Goal: Task Accomplishment & Management: Use online tool/utility

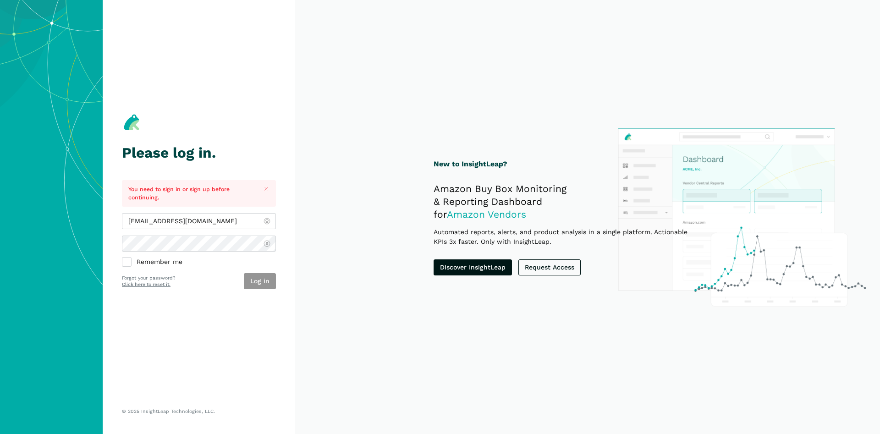
type input "[EMAIL_ADDRESS][DOMAIN_NAME]"
click at [267, 281] on button "Log in" at bounding box center [260, 281] width 32 height 16
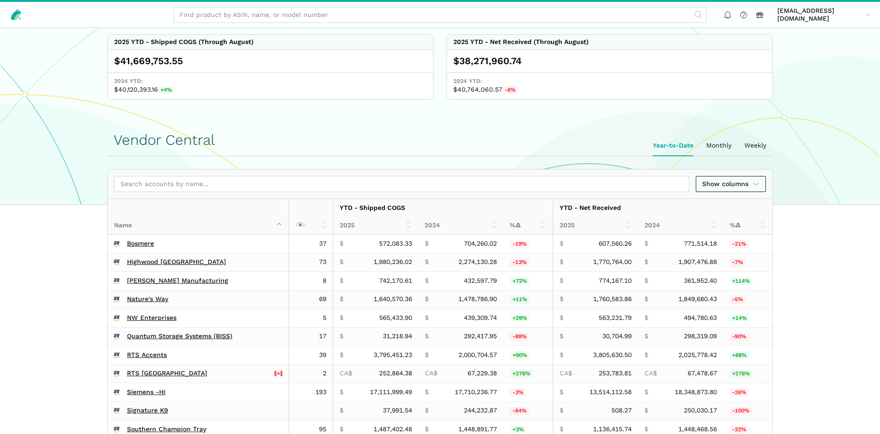
scroll to position [140, 0]
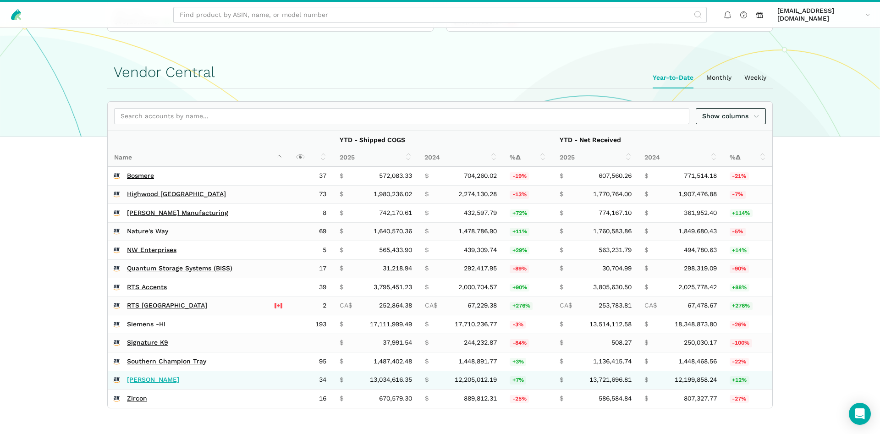
click at [137, 378] on link "Wagner's" at bounding box center [153, 380] width 52 height 8
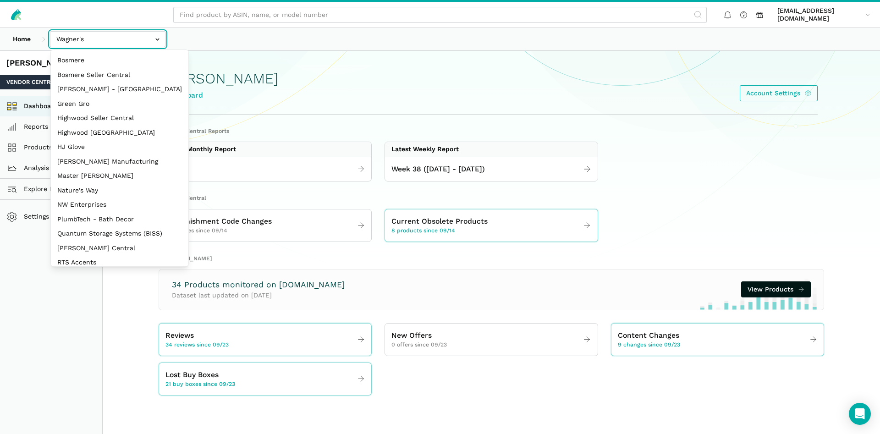
click at [62, 42] on input "text" at bounding box center [107, 39] width 115 height 16
select select "3t6bg6GamSTDovWwD6pnZB2o"
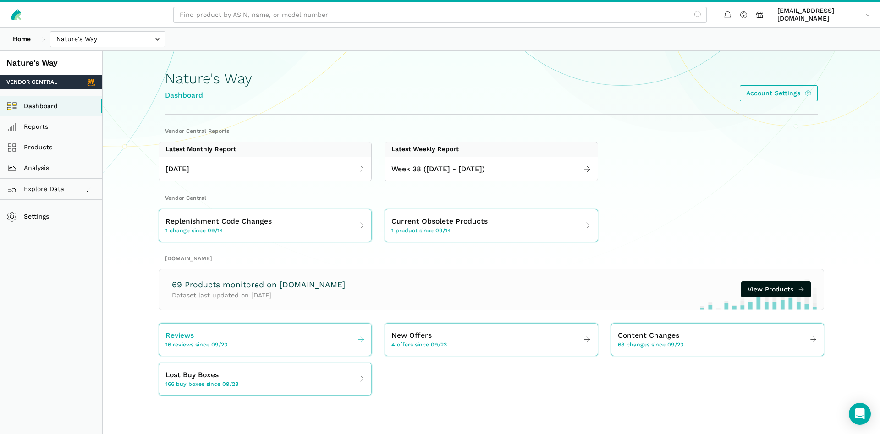
click at [196, 339] on div "Reviews 16 reviews since 09/23" at bounding box center [196, 339] width 62 height 19
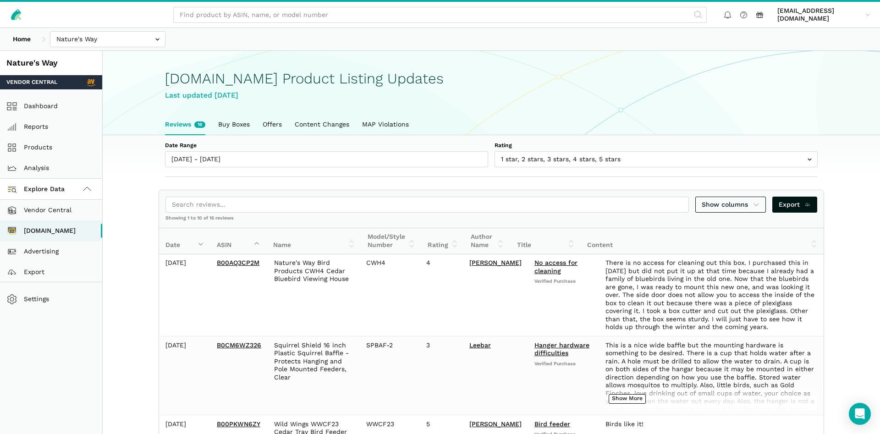
click at [138, 75] on section "[DOMAIN_NAME] Product Listing Updates Last updated [DATE] Reviews 16 Buy Boxes …" at bounding box center [491, 93] width 777 height 84
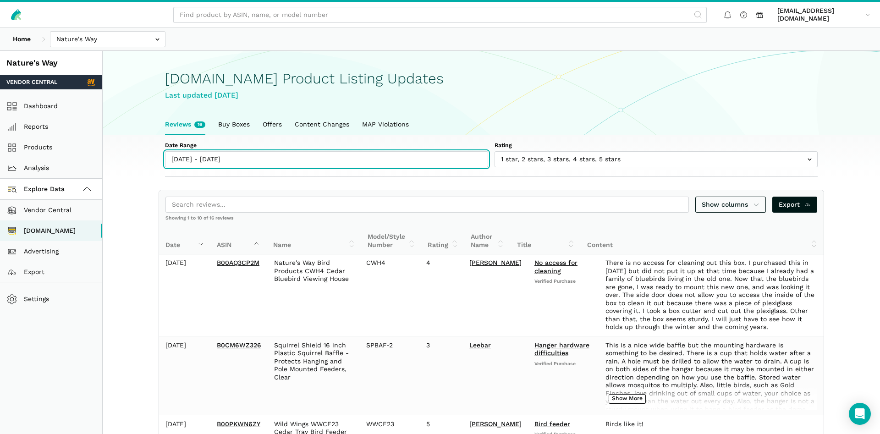
type input "[DATE]"
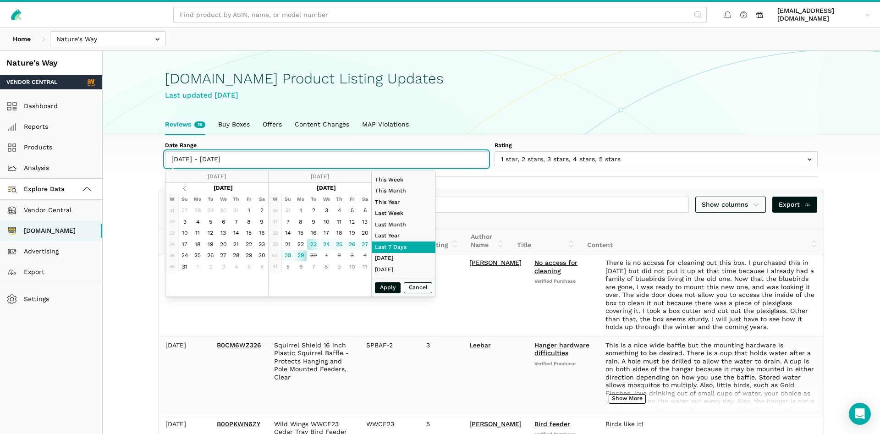
click at [214, 163] on input "[DATE] - [DATE]" at bounding box center [326, 159] width 323 height 16
type input "09/17/2025"
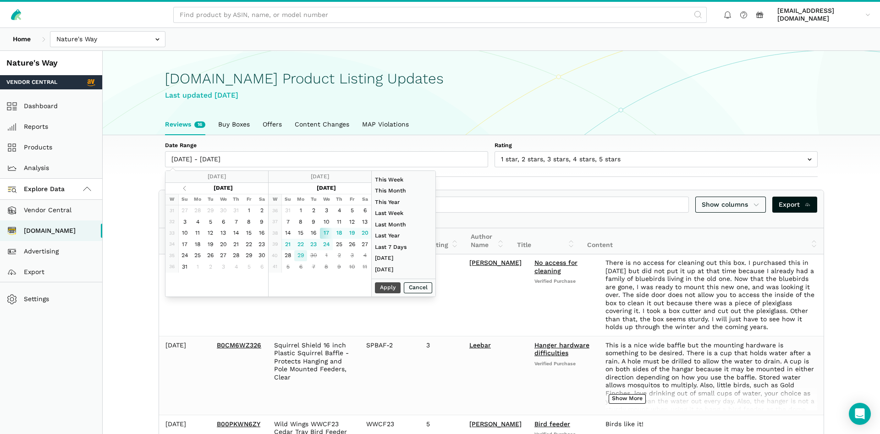
type input "09/29/2025"
type input "08/01/2025"
type input "08/31/2025"
type input "01/01/2025"
type input "09/29/2025"
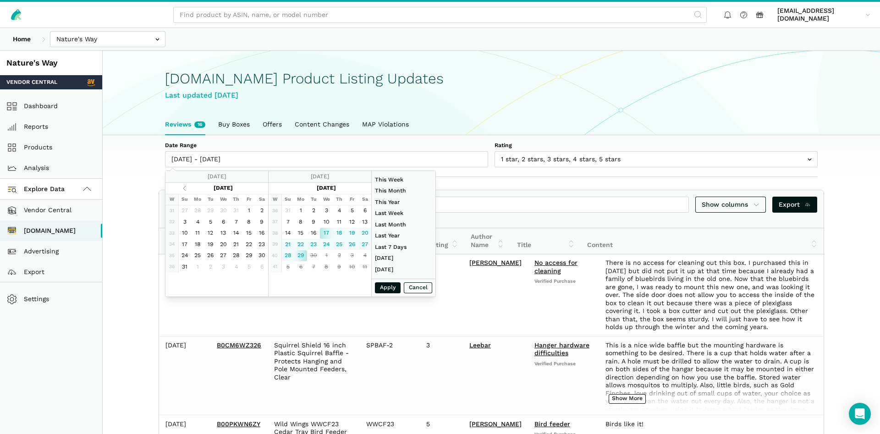
type input "09/17/2025"
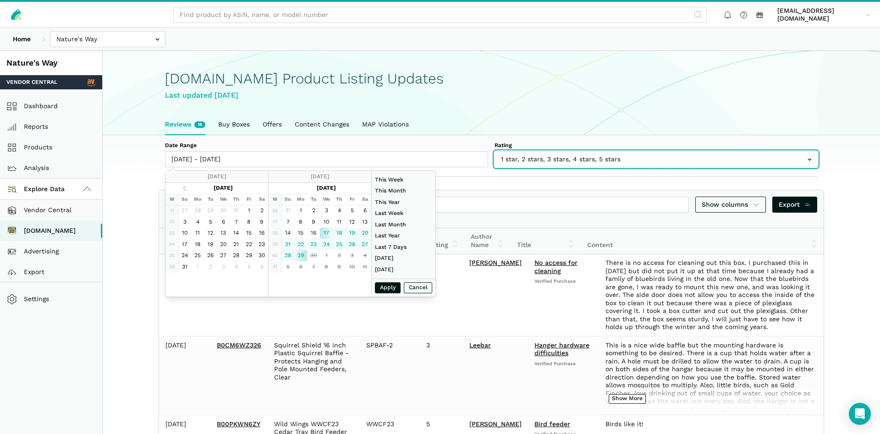
type input "09/17/2025 - 09/29/2025"
click at [558, 155] on input "text" at bounding box center [655, 159] width 323 height 16
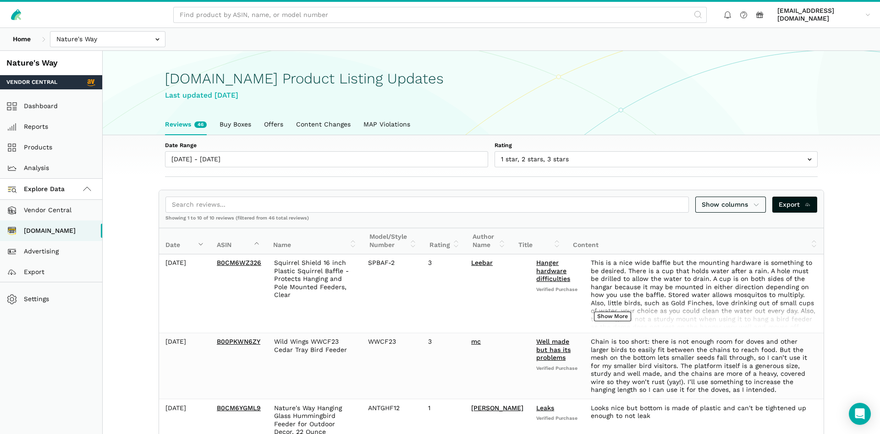
click at [539, 107] on div "Amazon.com Product Listing Updates Last updated September 29, 2025" at bounding box center [491, 82] width 652 height 63
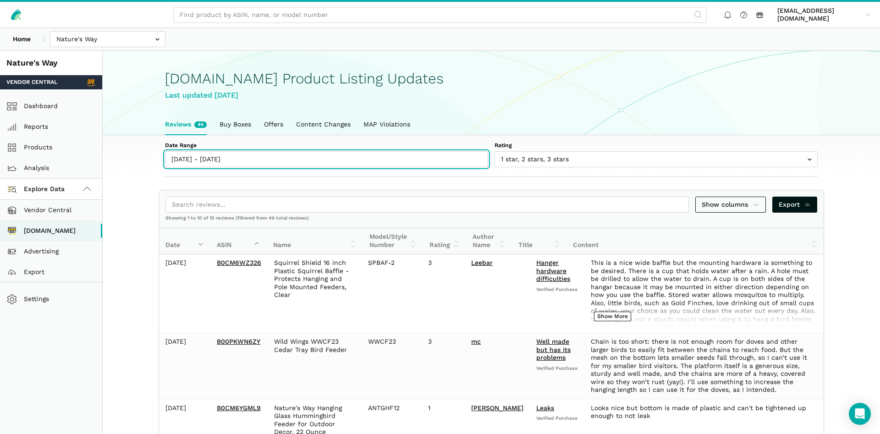
click at [198, 159] on input "09/17/2025 - 09/29/2025" at bounding box center [326, 159] width 323 height 16
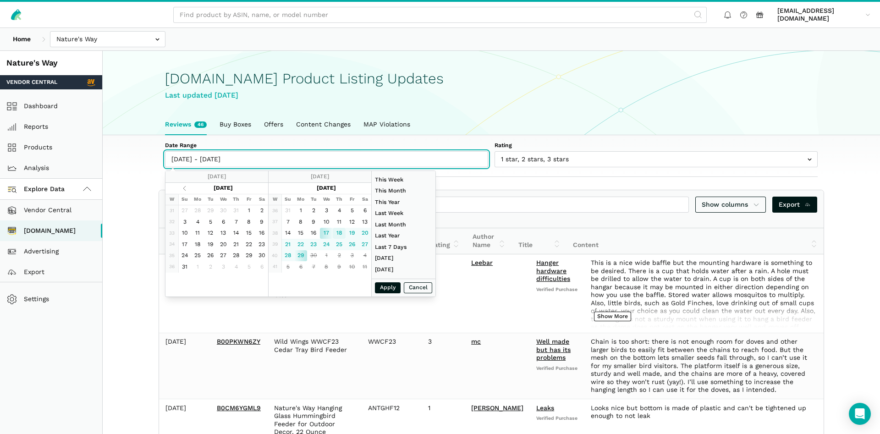
type input "09/18/2025"
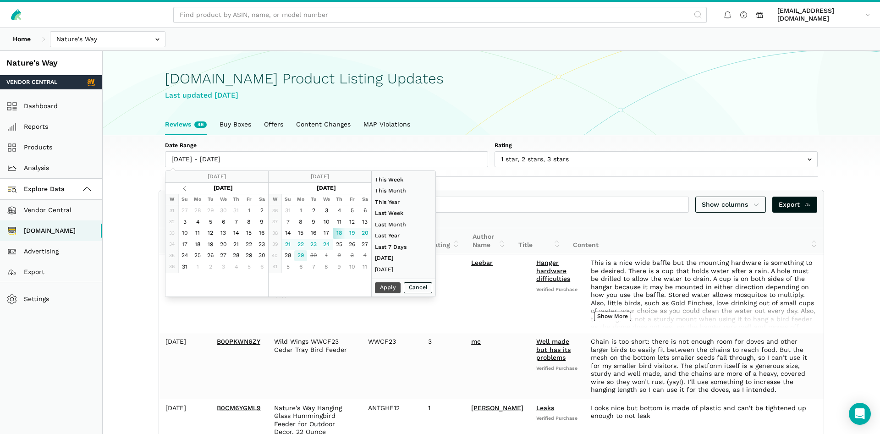
type input "09/29/2025"
type input "09/18/2025"
click at [383, 285] on button "Apply" at bounding box center [388, 287] width 26 height 11
type input "09/18/2025 - 09/29/2025"
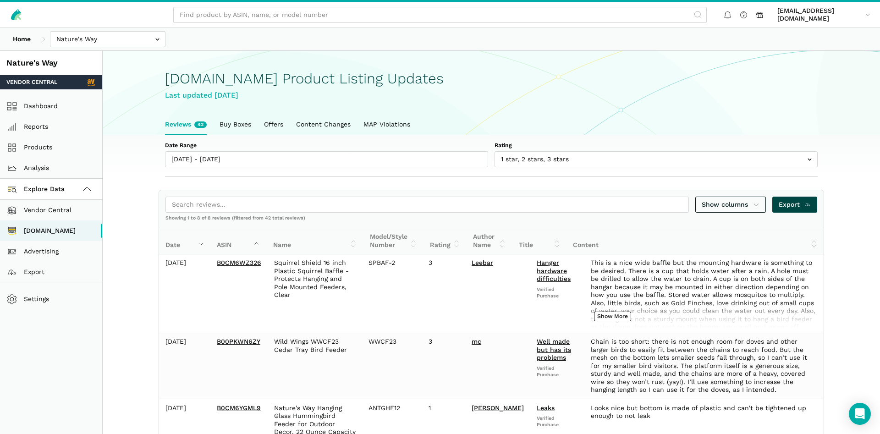
click at [789, 205] on span "Export" at bounding box center [794, 205] width 33 height 10
click at [37, 99] on link "Dashboard" at bounding box center [51, 106] width 102 height 21
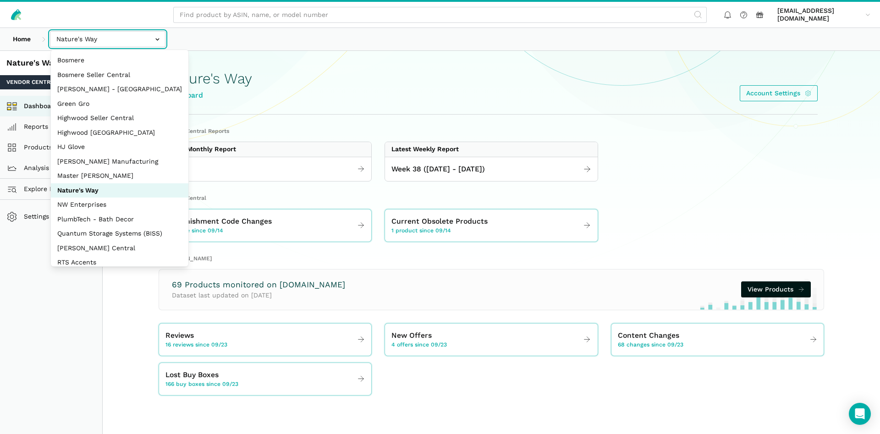
click at [83, 38] on input "text" at bounding box center [107, 39] width 115 height 16
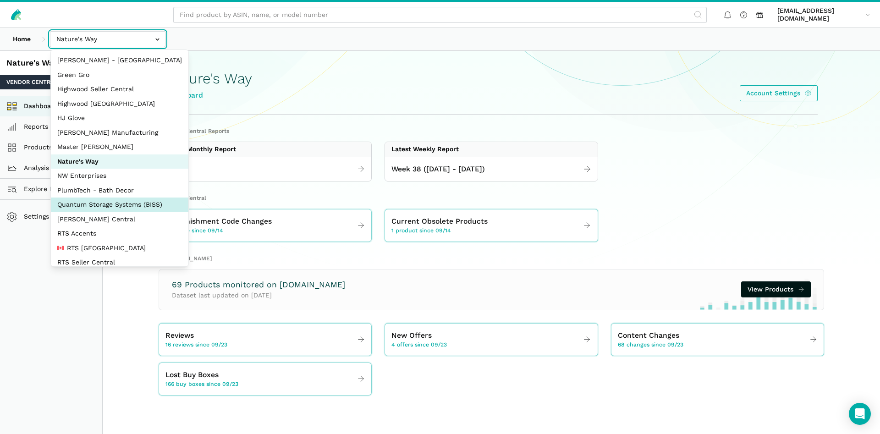
scroll to position [44, 0]
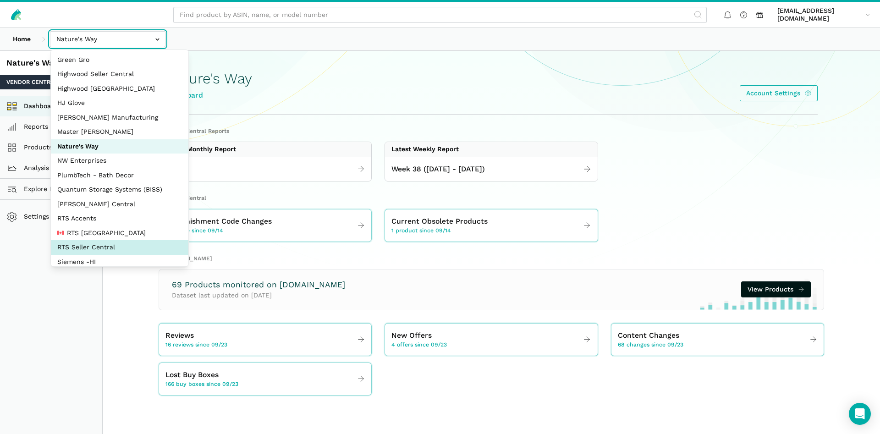
select select "DYdfgEtk9xdbXk9WgFd319bF"
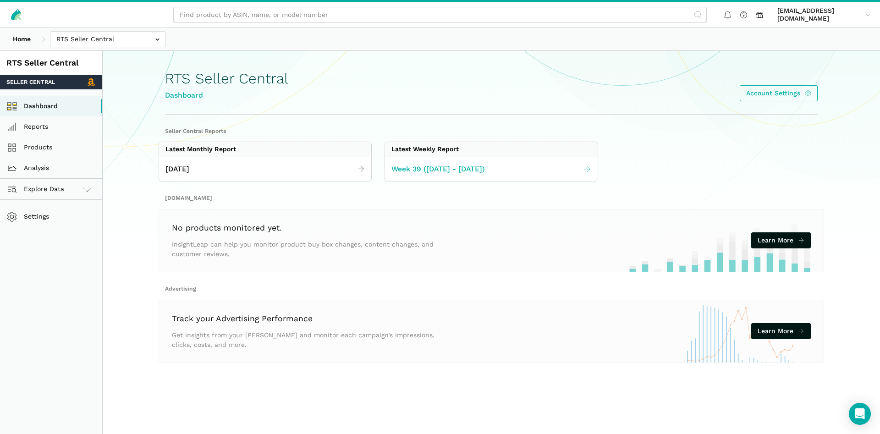
click at [445, 167] on span "Week 39 ([DATE] - [DATE])" at bounding box center [437, 169] width 93 height 11
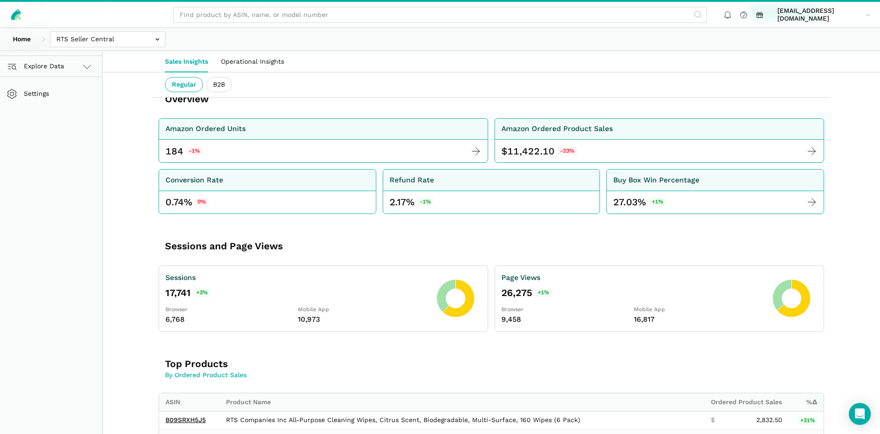
scroll to position [60, 0]
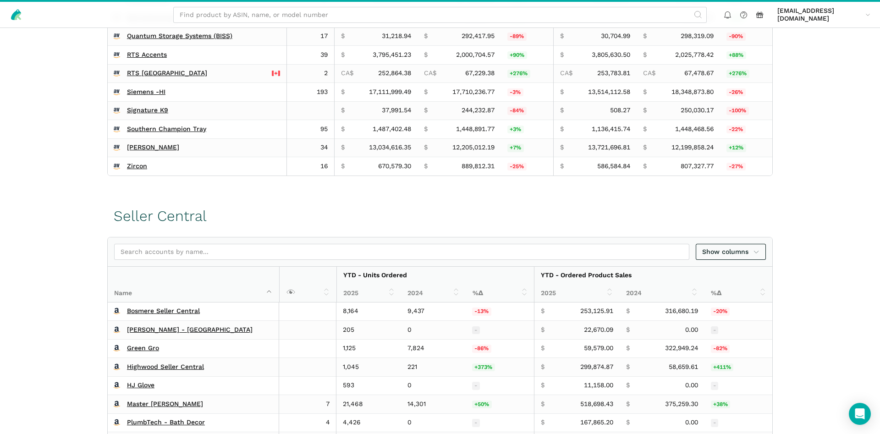
scroll to position [374, 0]
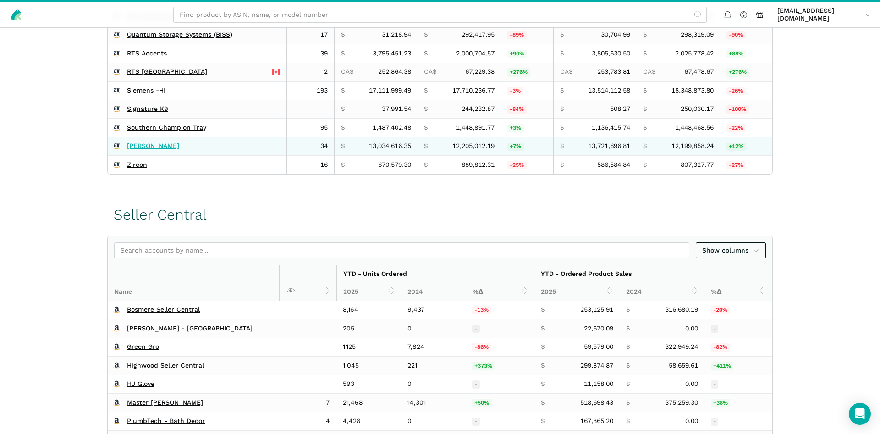
click at [138, 145] on link "[PERSON_NAME]" at bounding box center [153, 146] width 52 height 8
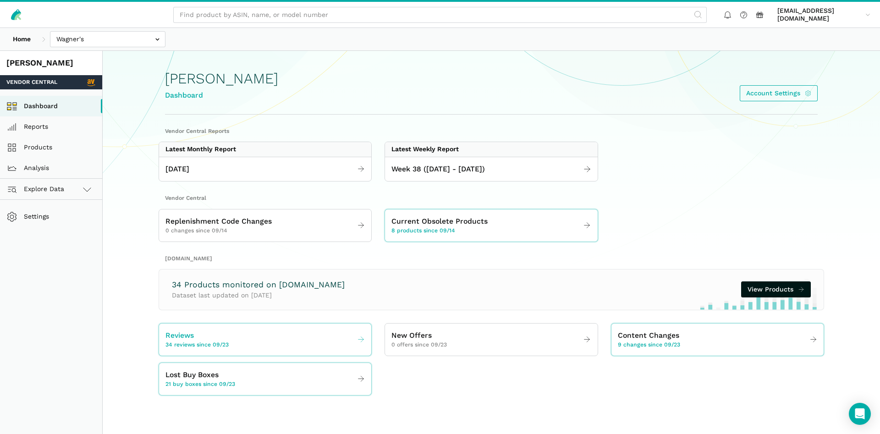
click at [232, 346] on link "Reviews 34 reviews since 09/23" at bounding box center [265, 340] width 212 height 26
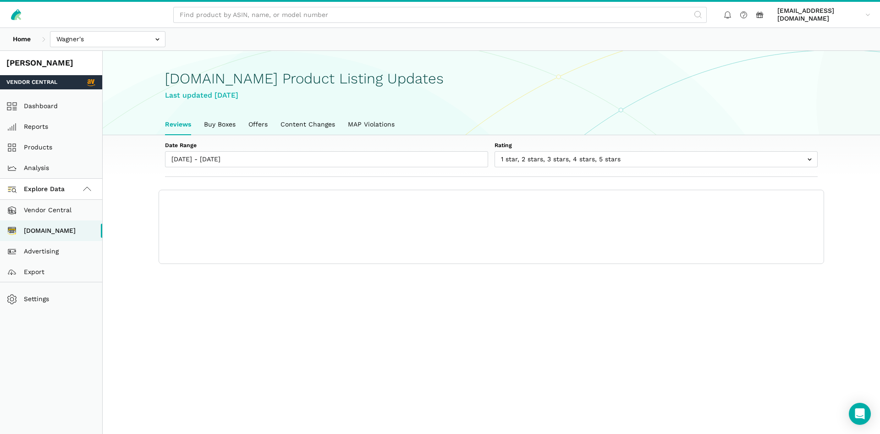
scroll to position [3, 0]
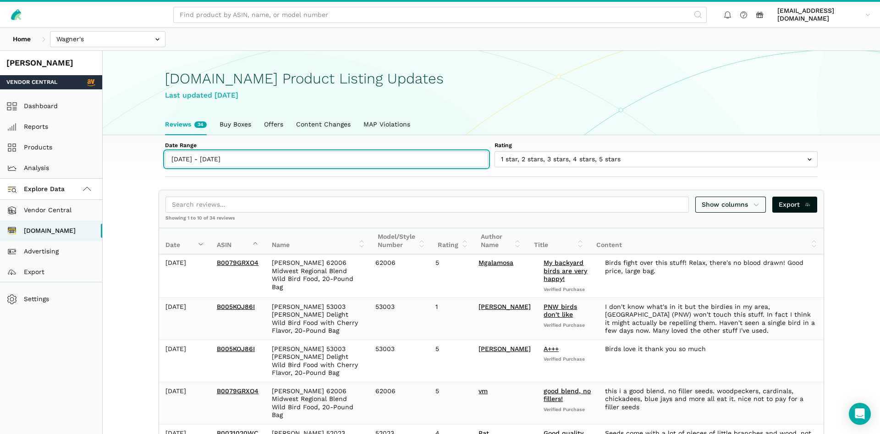
click at [233, 163] on input "[DATE] - [DATE]" at bounding box center [326, 159] width 323 height 16
type input "[DATE]"
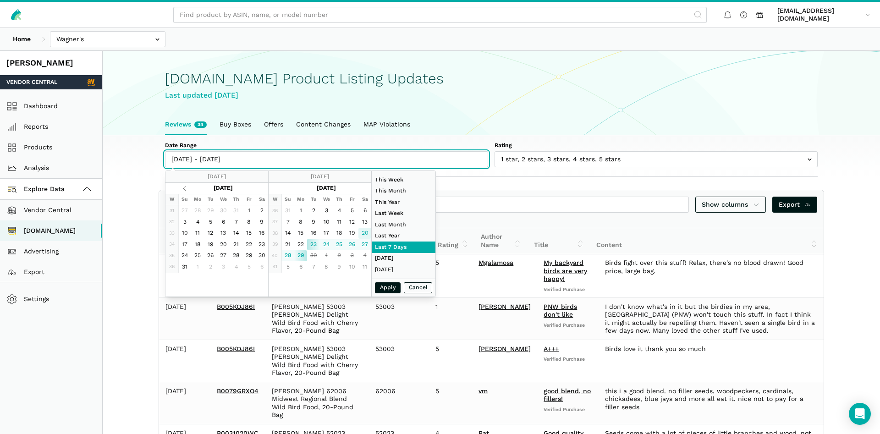
type input "[DATE]"
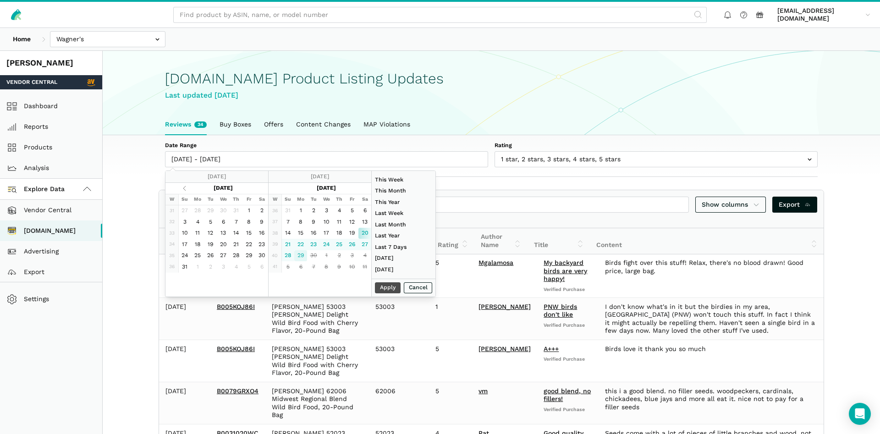
type input "[DATE]"
click at [381, 288] on button "Apply" at bounding box center [388, 287] width 26 height 11
type input "[DATE] - [DATE]"
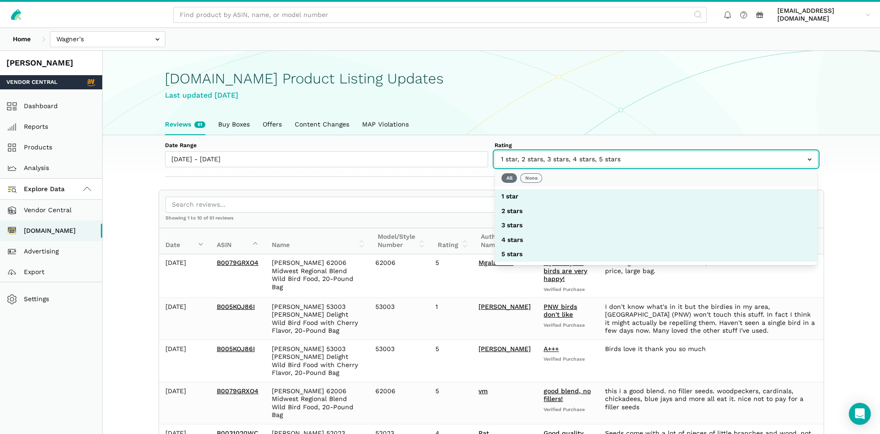
click at [547, 162] on input "text" at bounding box center [655, 159] width 323 height 16
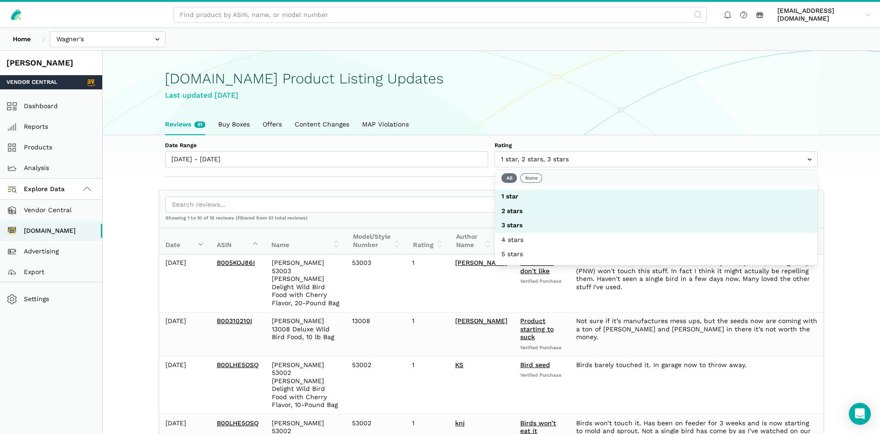
click at [698, 98] on div "Last updated [DATE]" at bounding box center [491, 95] width 652 height 11
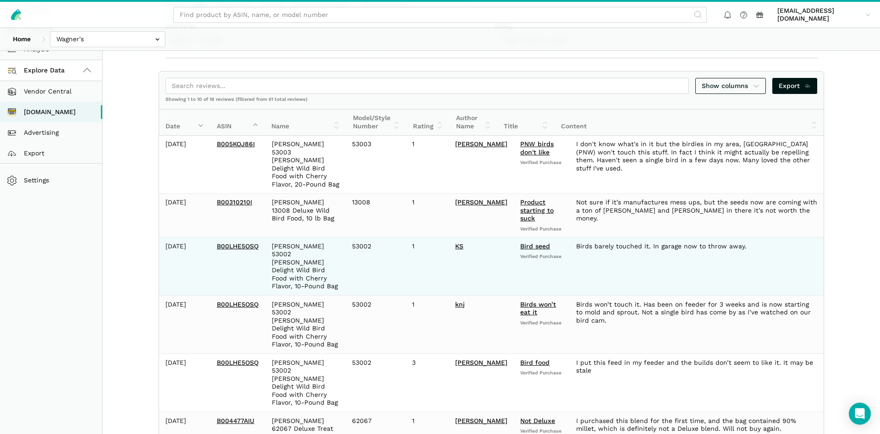
scroll to position [319, 0]
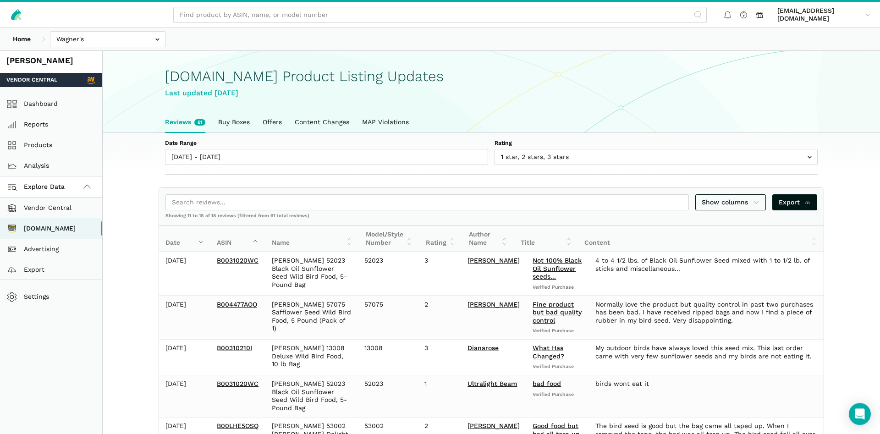
scroll to position [0, 0]
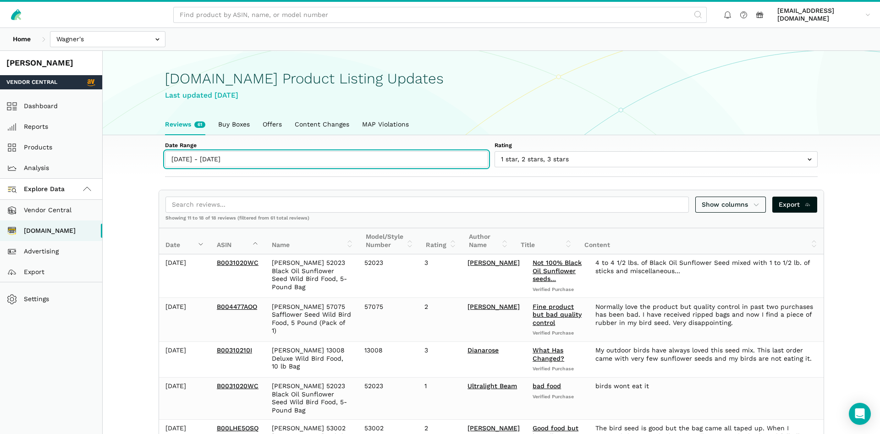
click at [212, 165] on input "[DATE] - [DATE]" at bounding box center [326, 159] width 323 height 16
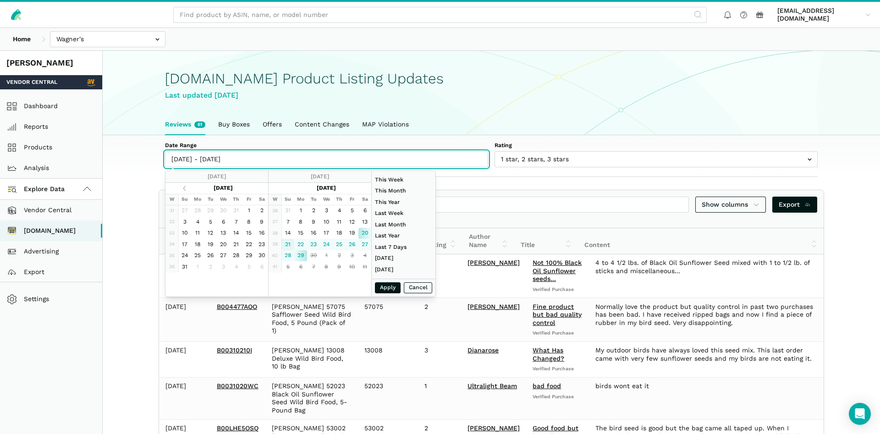
type input "[DATE]"
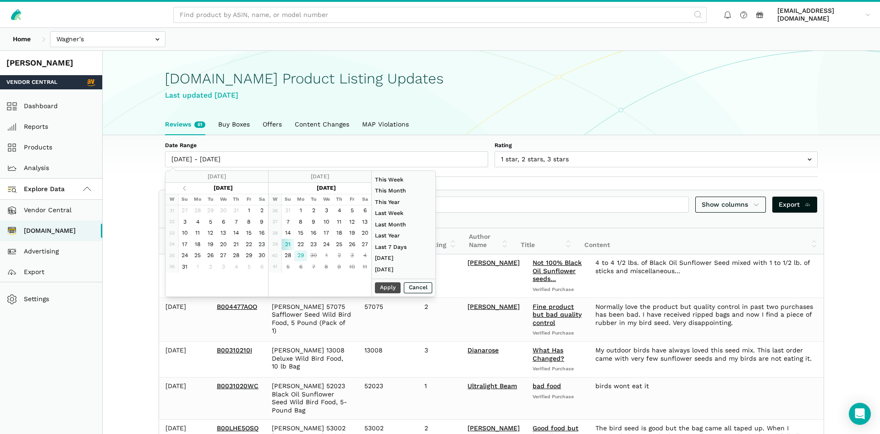
type input "[DATE]"
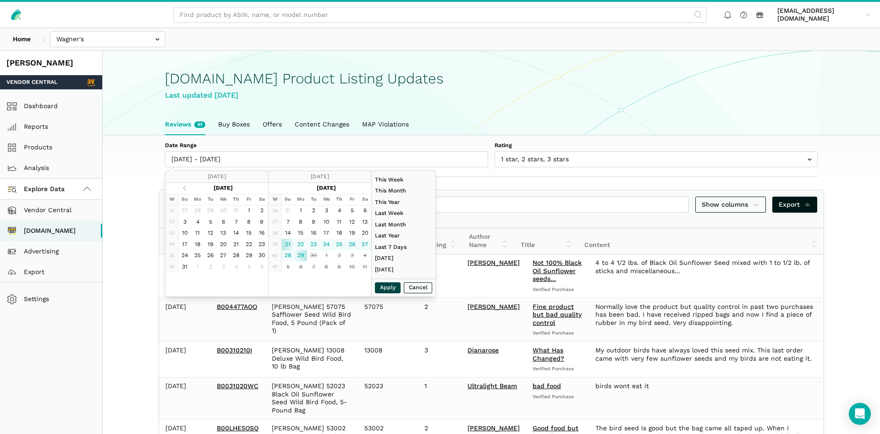
click at [388, 287] on button "Apply" at bounding box center [388, 287] width 26 height 11
type input "[DATE] - [DATE]"
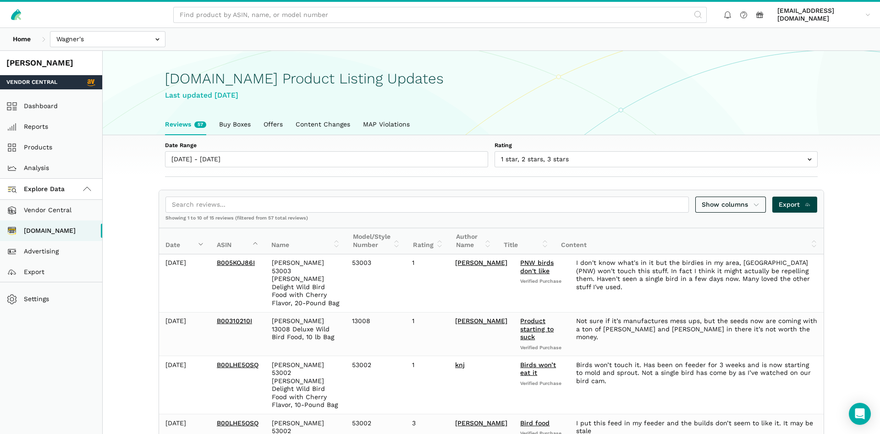
click at [786, 199] on link "Export" at bounding box center [794, 205] width 45 height 16
